Goal: Information Seeking & Learning: Find specific fact

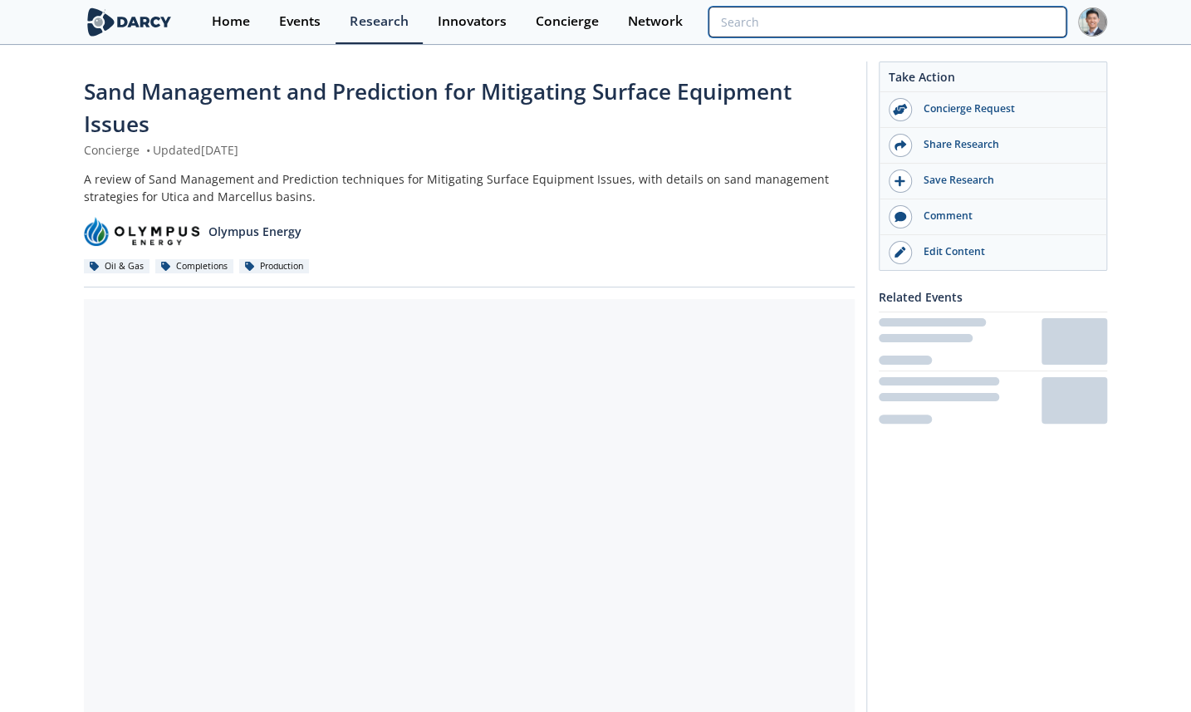
click at [977, 30] on input "search" at bounding box center [887, 22] width 358 height 31
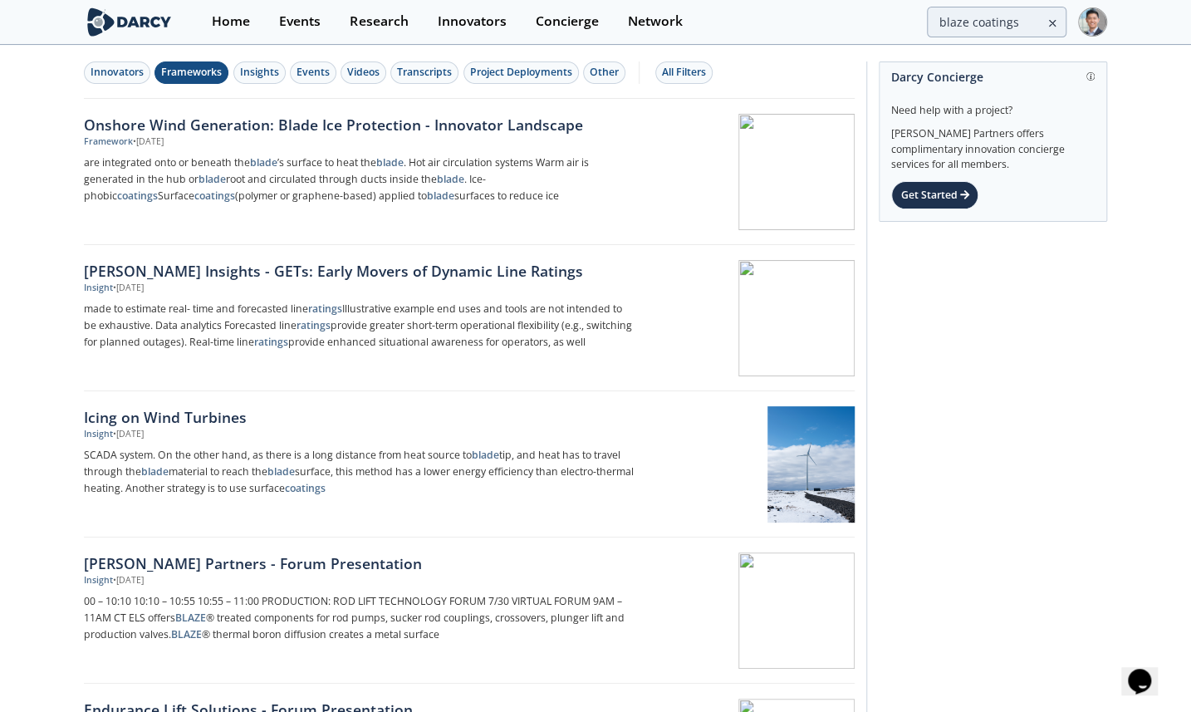
click at [191, 72] on div "Frameworks" at bounding box center [191, 72] width 61 height 15
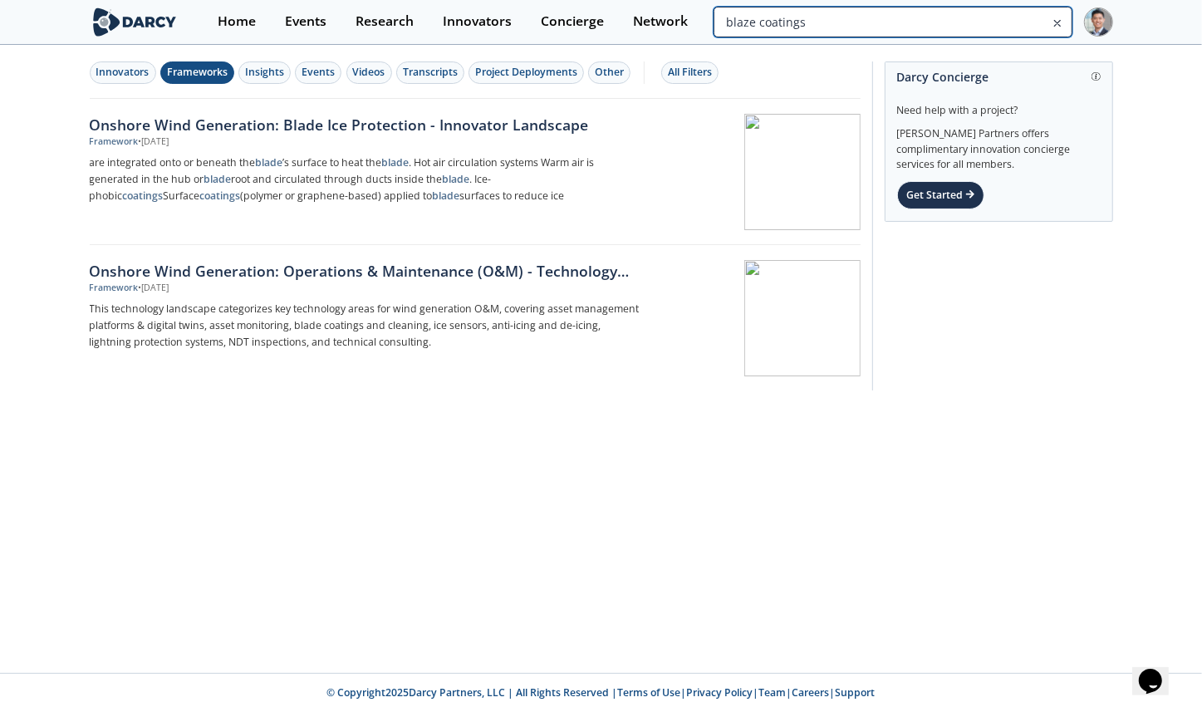
click at [1035, 19] on input "blaze coatings" at bounding box center [892, 22] width 358 height 31
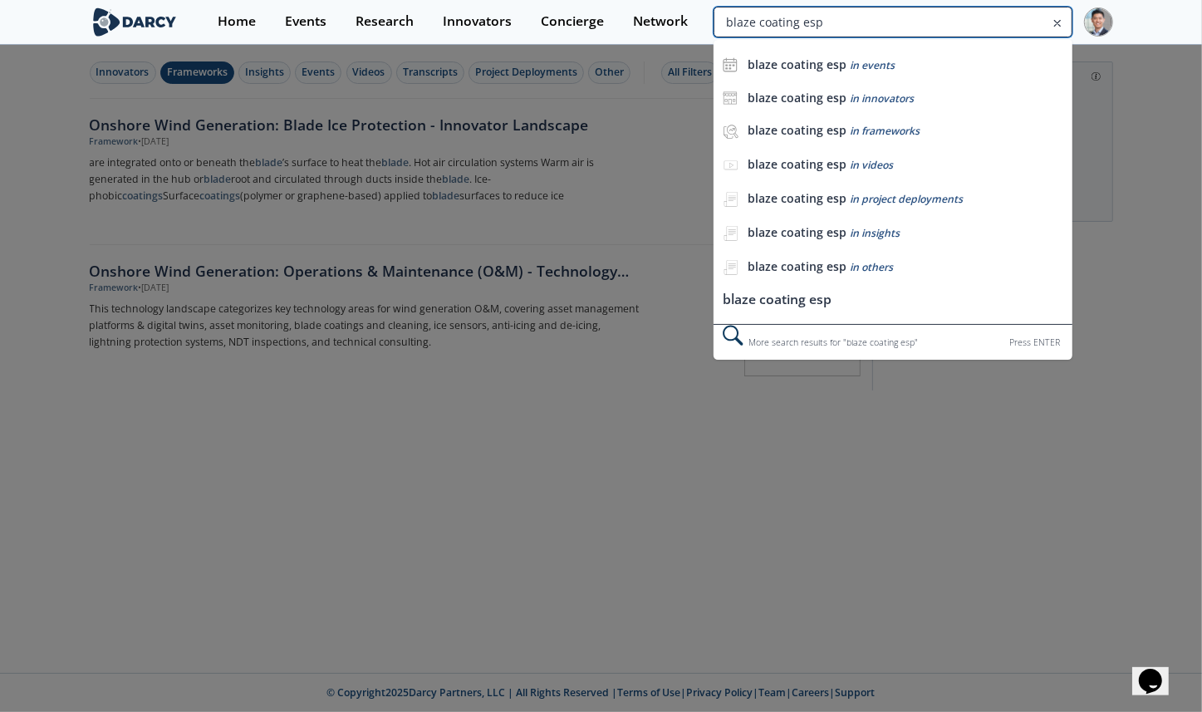
type input "blaze coating esp"
